Goal: Task Accomplishment & Management: Manage account settings

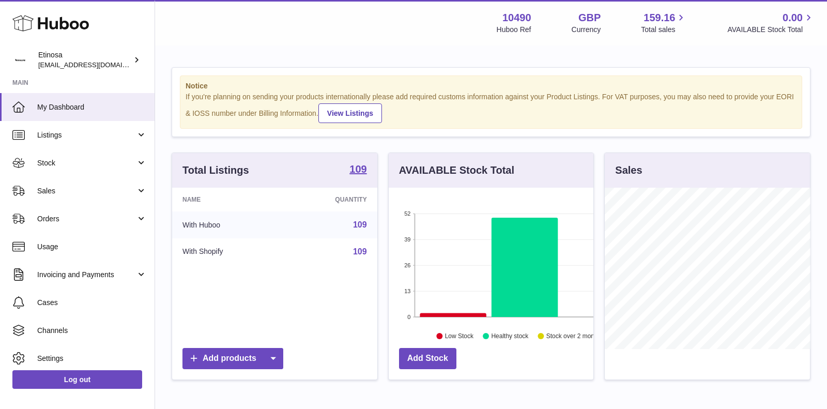
scroll to position [161, 205]
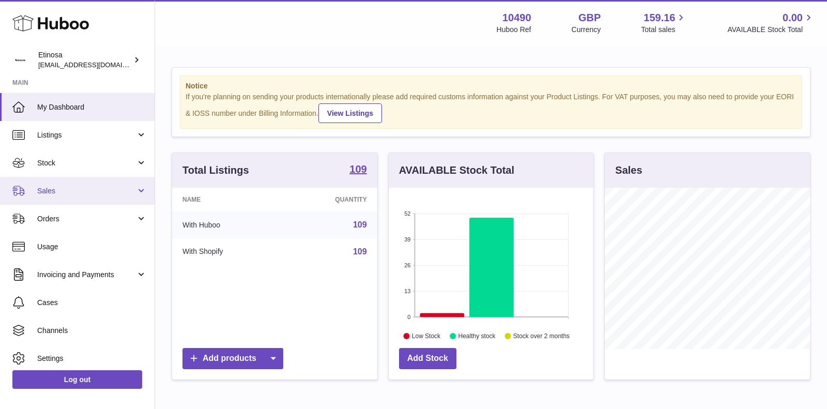
click at [68, 190] on span "Sales" at bounding box center [86, 191] width 99 height 10
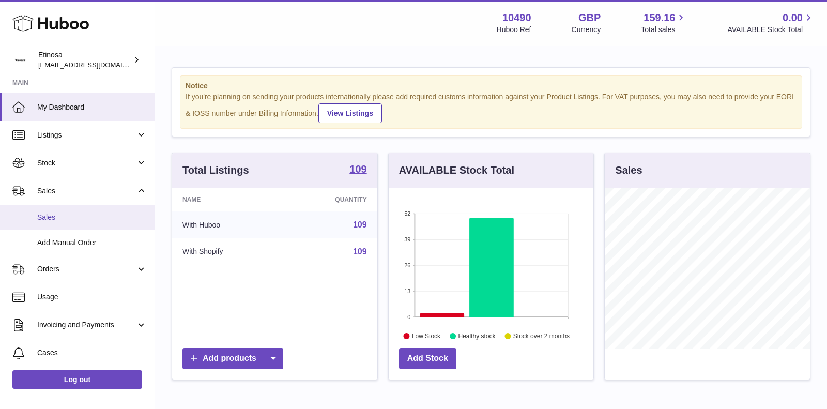
click at [52, 213] on span "Sales" at bounding box center [92, 217] width 110 height 10
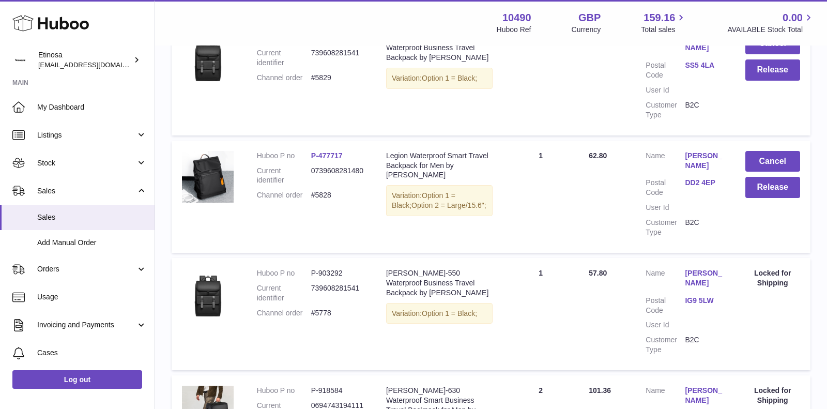
scroll to position [133, 0]
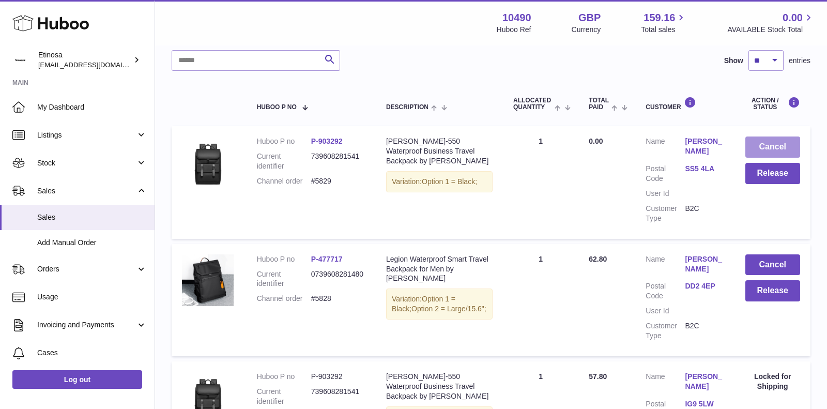
click at [759, 146] on button "Cancel" at bounding box center [772, 146] width 55 height 21
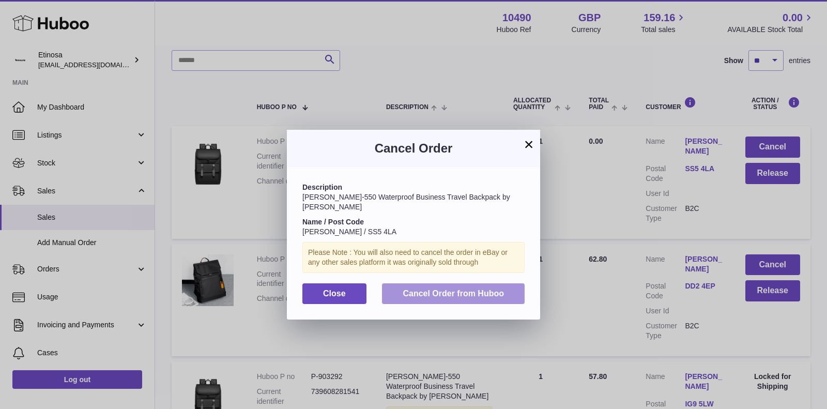
click at [452, 289] on span "Cancel Order from Huboo" at bounding box center [453, 293] width 101 height 9
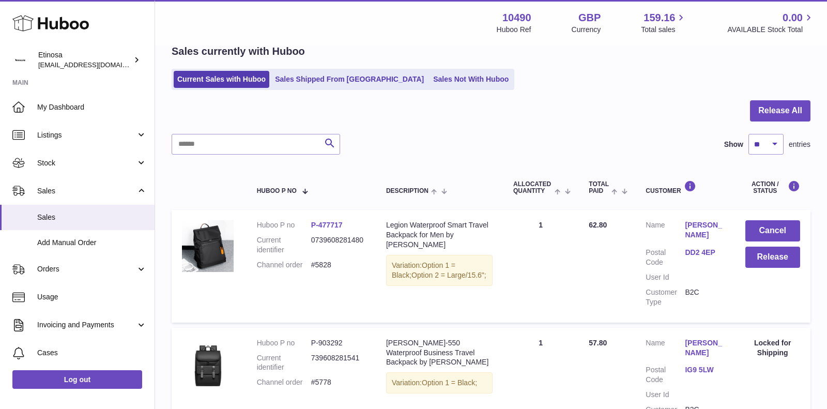
scroll to position [0, 0]
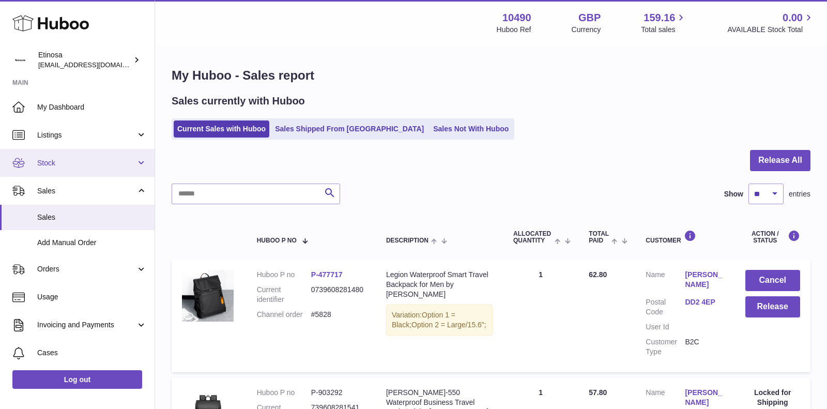
click at [71, 165] on span "Stock" at bounding box center [86, 163] width 99 height 10
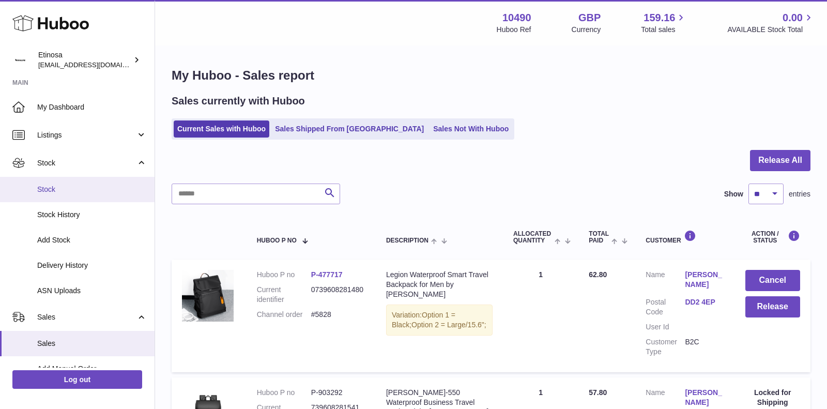
click at [58, 194] on link "Stock" at bounding box center [77, 189] width 154 height 25
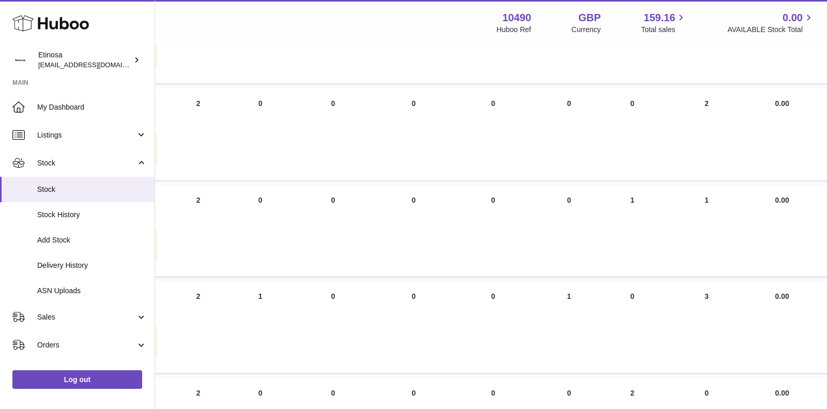
scroll to position [0, 297]
